Goal: Information Seeking & Learning: Learn about a topic

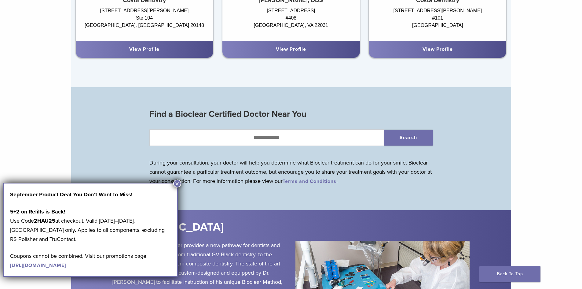
scroll to position [611, 0]
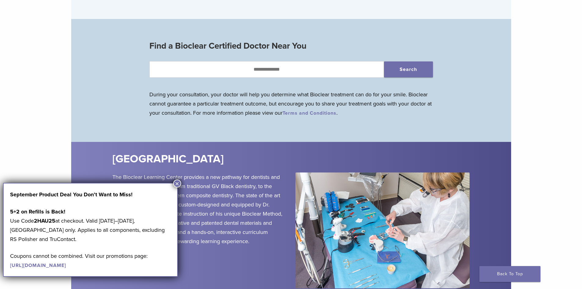
click at [177, 181] on button "×" at bounding box center [177, 183] width 8 height 8
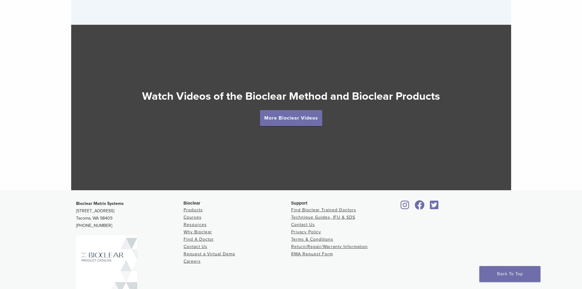
scroll to position [1130, 0]
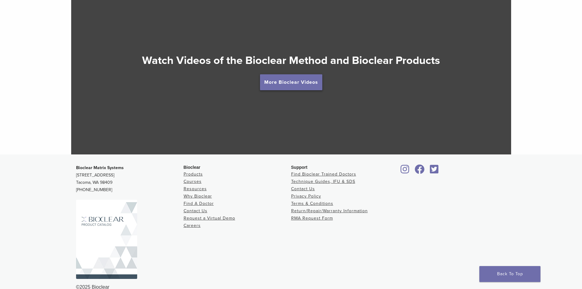
click at [284, 84] on link "More Bioclear Videos" at bounding box center [291, 82] width 62 height 16
click at [285, 81] on link "More Bioclear Videos" at bounding box center [291, 82] width 62 height 16
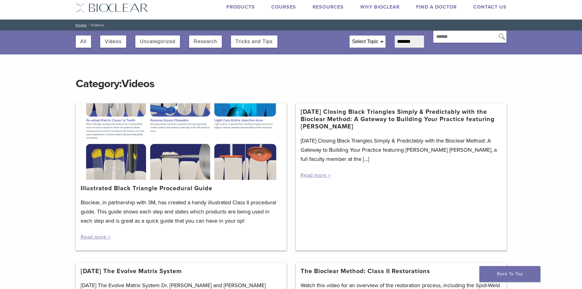
scroll to position [31, 0]
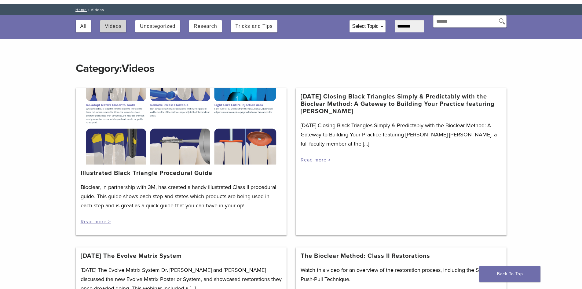
click at [110, 24] on button "Videos" at bounding box center [113, 26] width 17 height 12
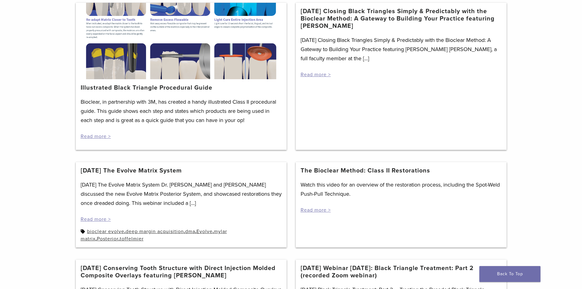
scroll to position [153, 0]
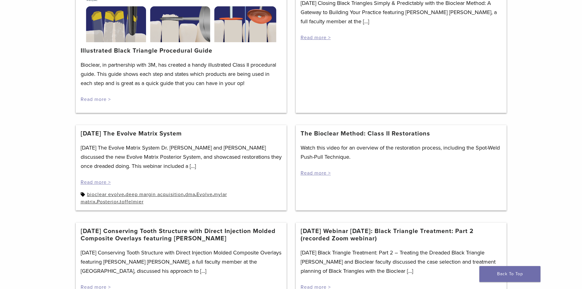
click at [103, 99] on link "Read more >" at bounding box center [96, 99] width 30 height 6
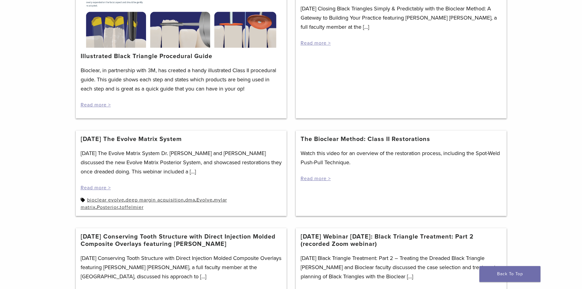
scroll to position [153, 0]
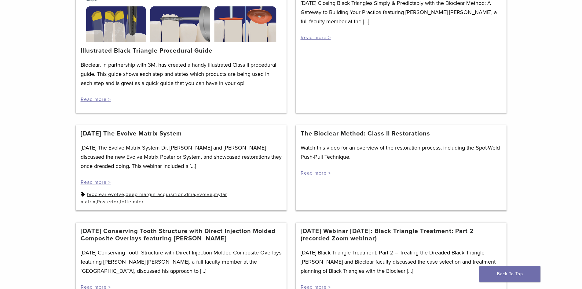
click at [318, 174] on link "Read more >" at bounding box center [316, 173] width 30 height 6
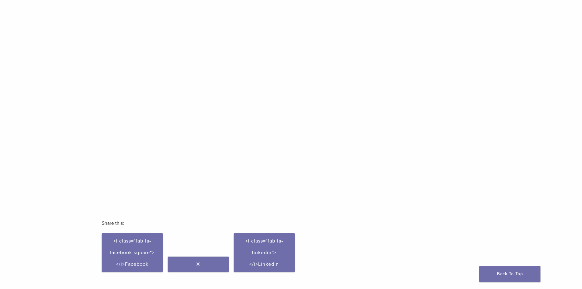
scroll to position [92, 0]
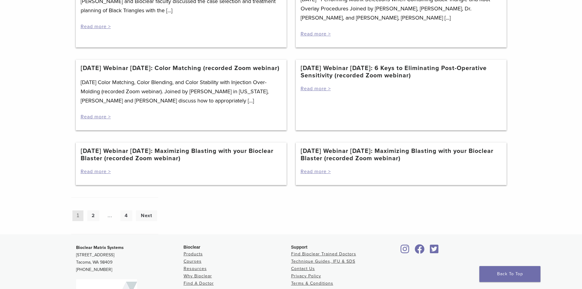
scroll to position [519, 0]
